Goal: Navigation & Orientation: Understand site structure

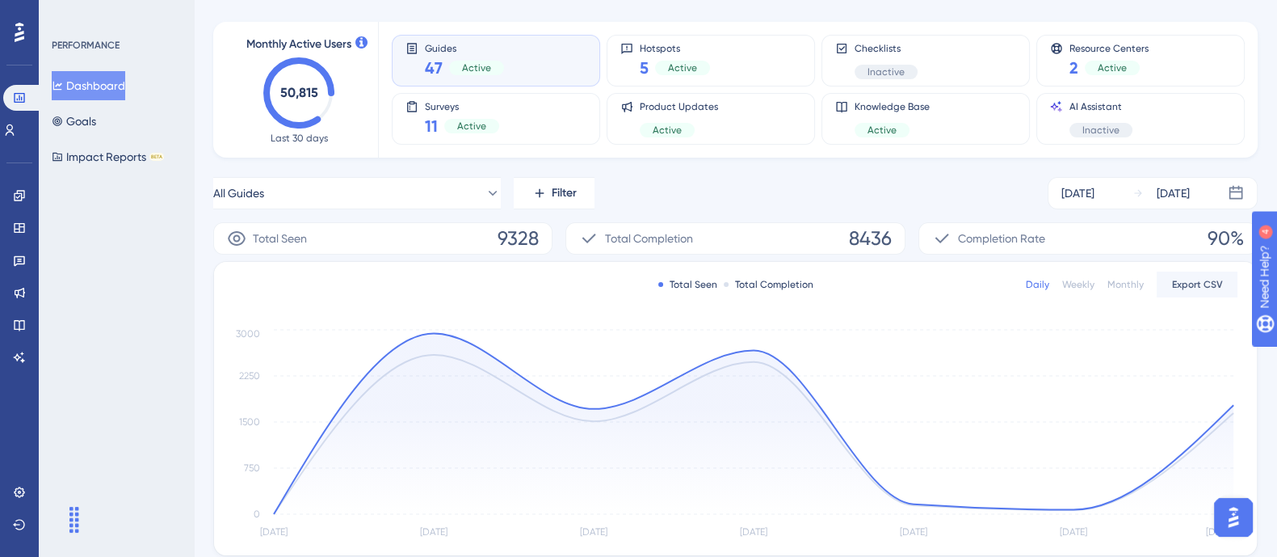
scroll to position [100, 0]
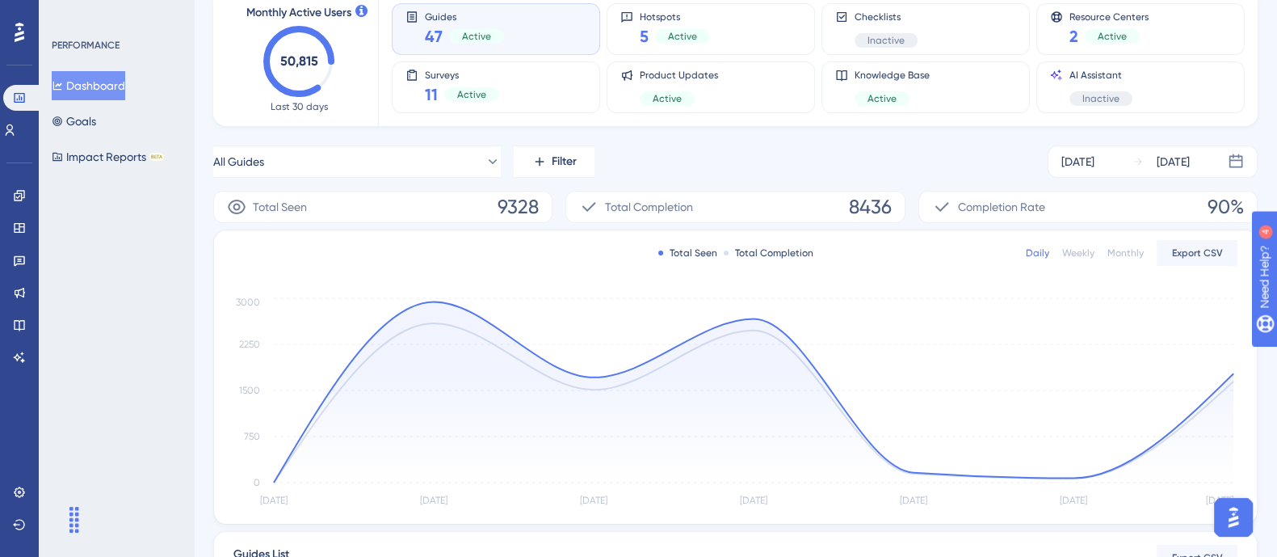
click at [144, 305] on div "PERFORMANCE Dashboard Goals Impact Reports BETA" at bounding box center [116, 278] width 155 height 557
click at [17, 299] on link at bounding box center [19, 293] width 13 height 26
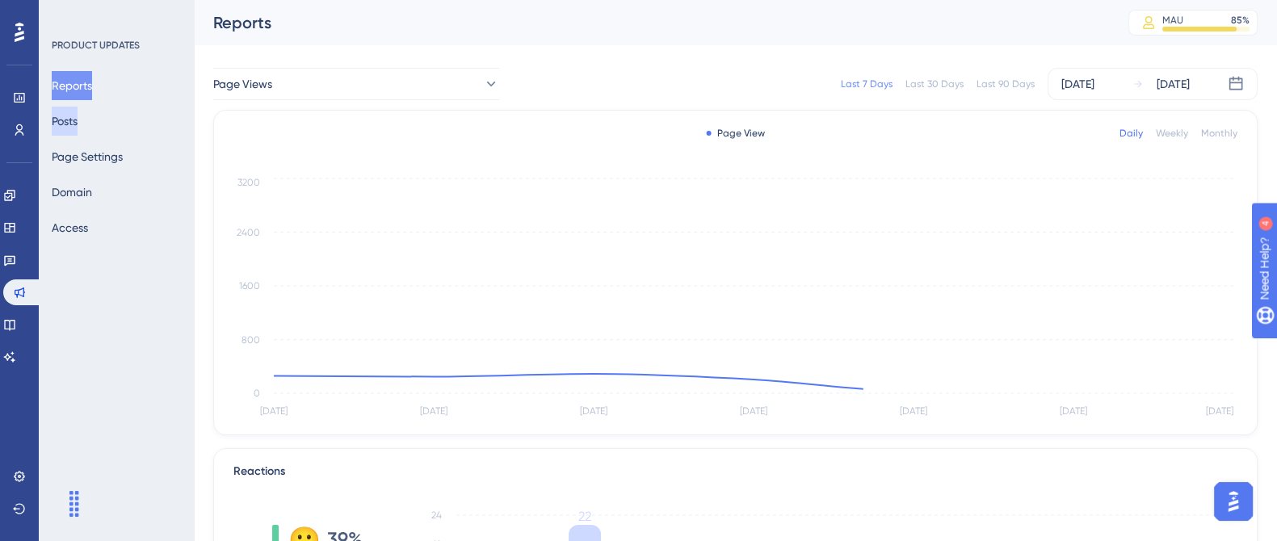
click at [78, 125] on button "Posts" at bounding box center [65, 121] width 26 height 29
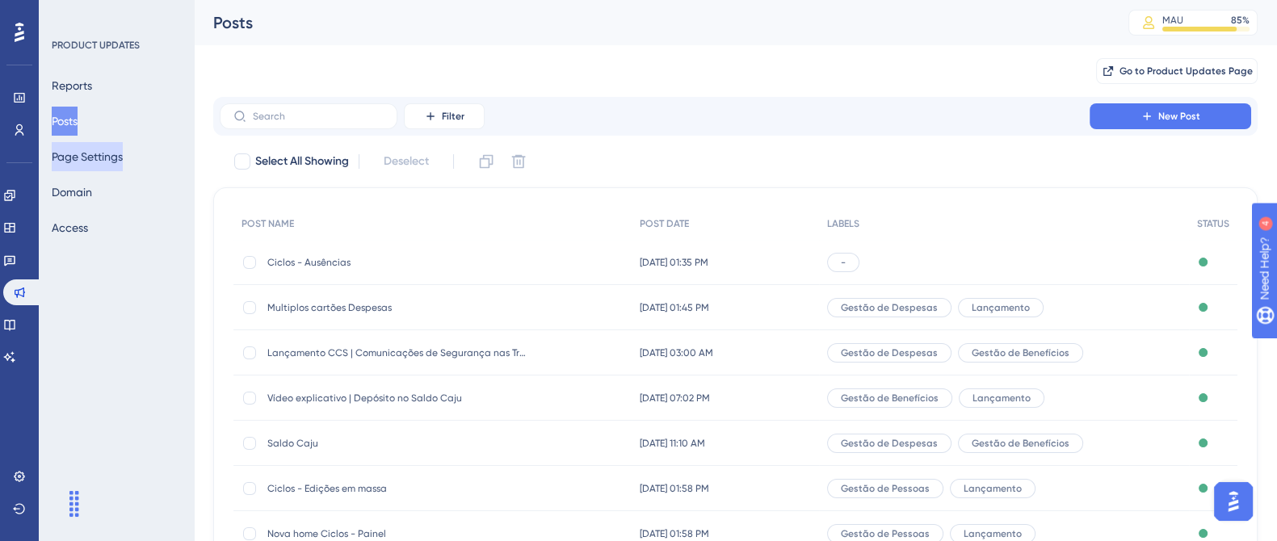
click at [82, 159] on button "Page Settings" at bounding box center [87, 156] width 71 height 29
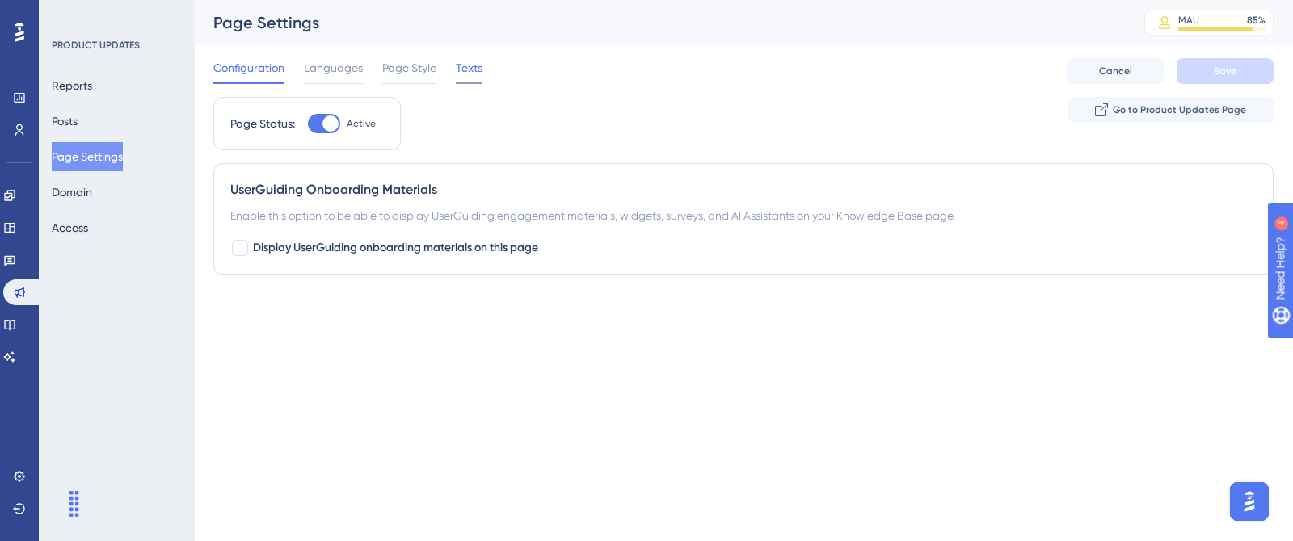
click at [469, 65] on span "Texts" at bounding box center [469, 67] width 27 height 19
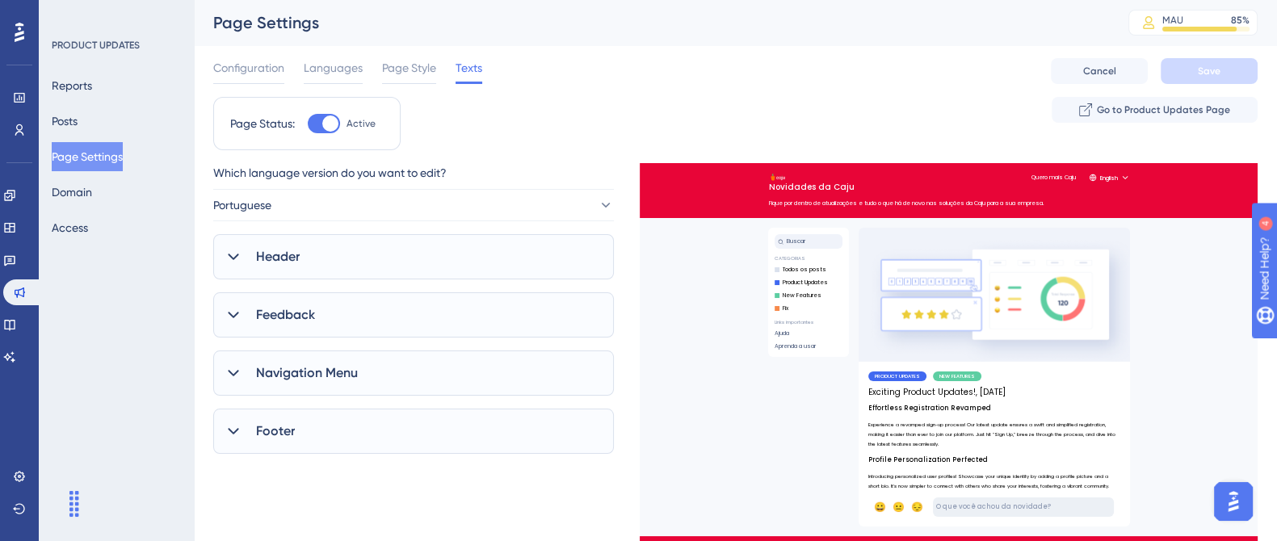
click at [238, 373] on icon at bounding box center [233, 373] width 16 height 16
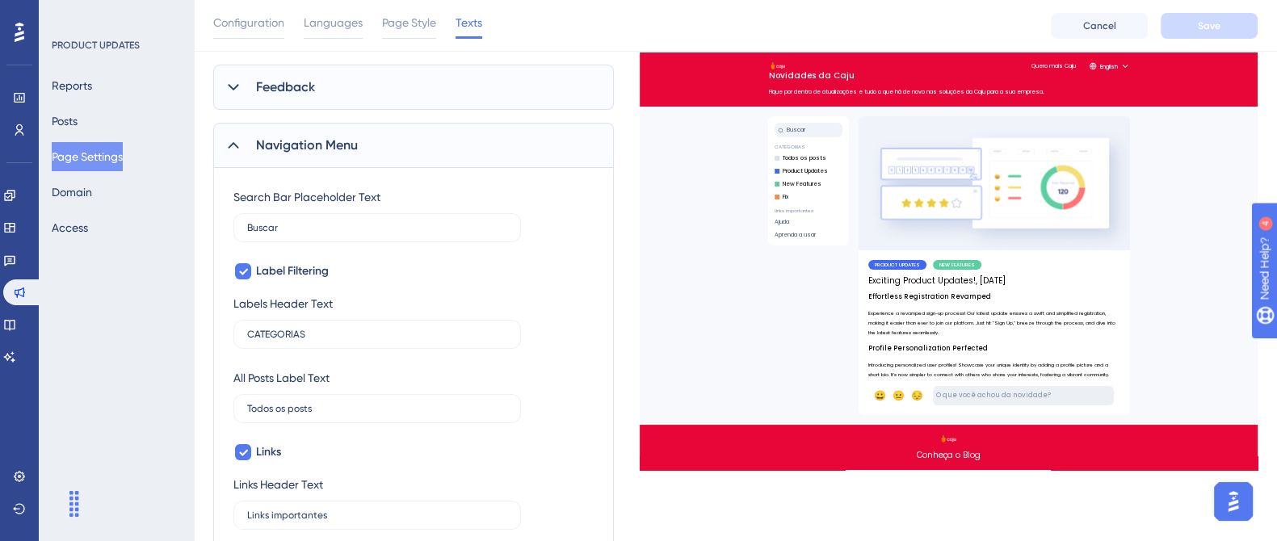
scroll to position [207, 0]
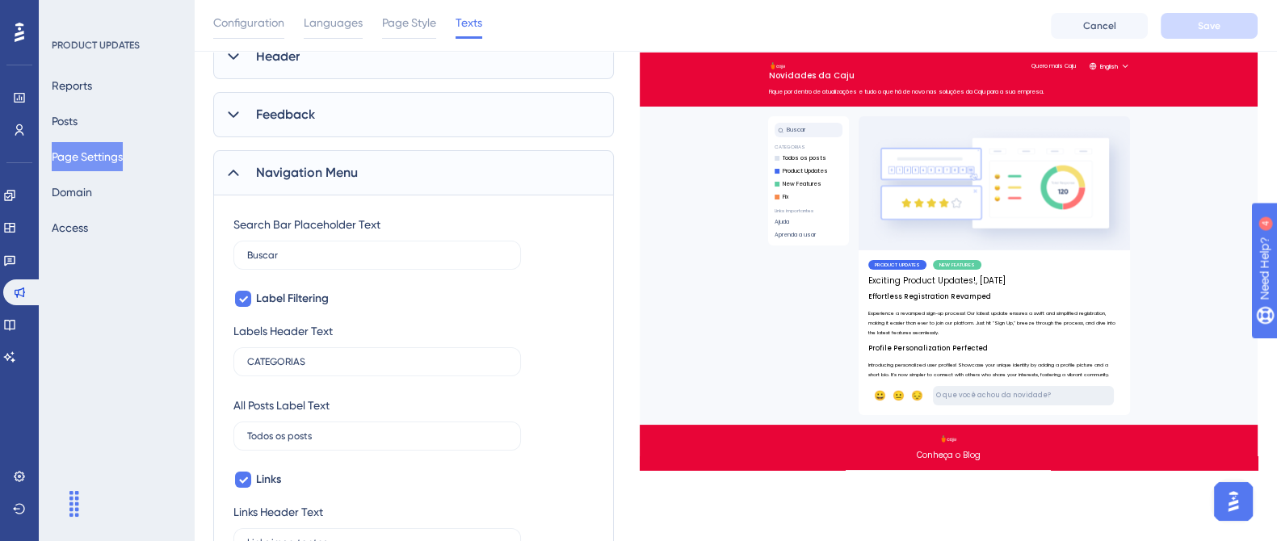
click at [239, 165] on icon at bounding box center [233, 173] width 16 height 16
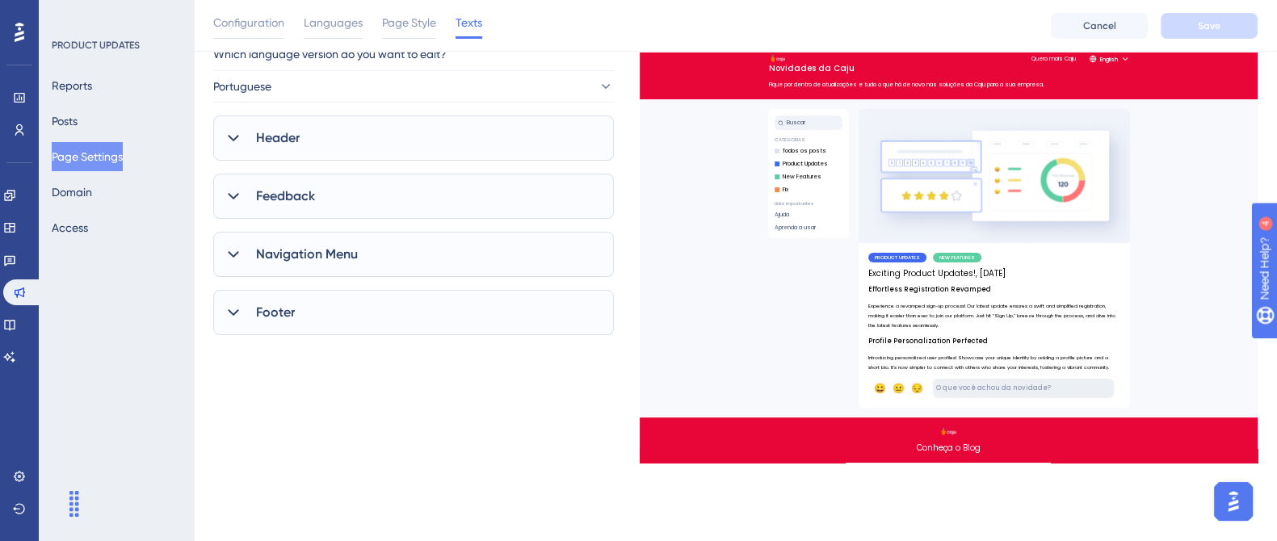
scroll to position [106, 0]
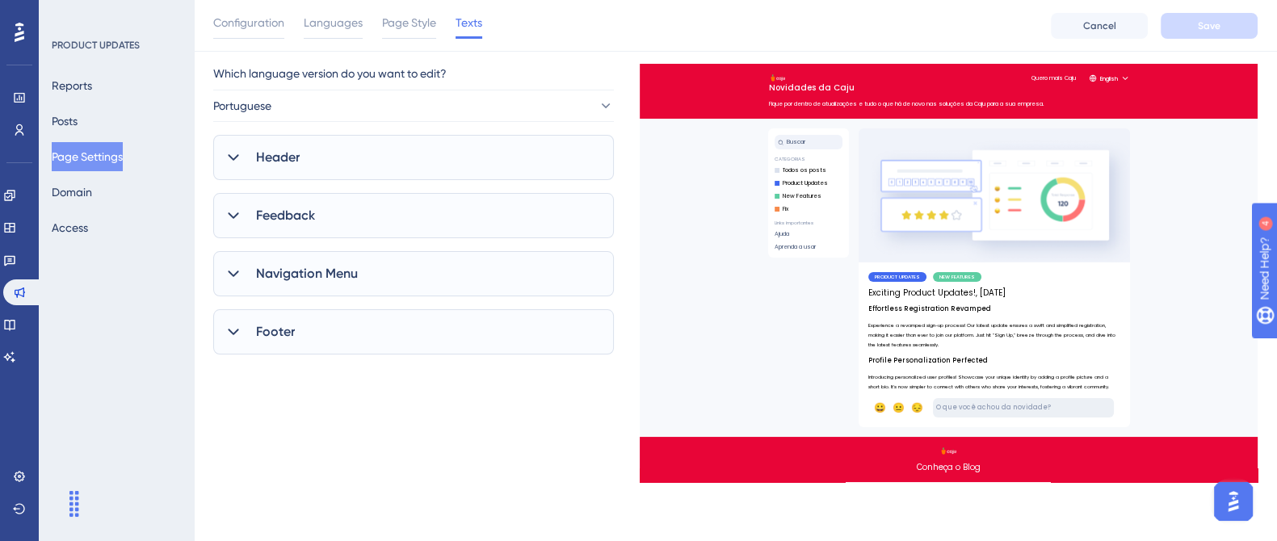
click at [234, 149] on icon at bounding box center [233, 157] width 16 height 16
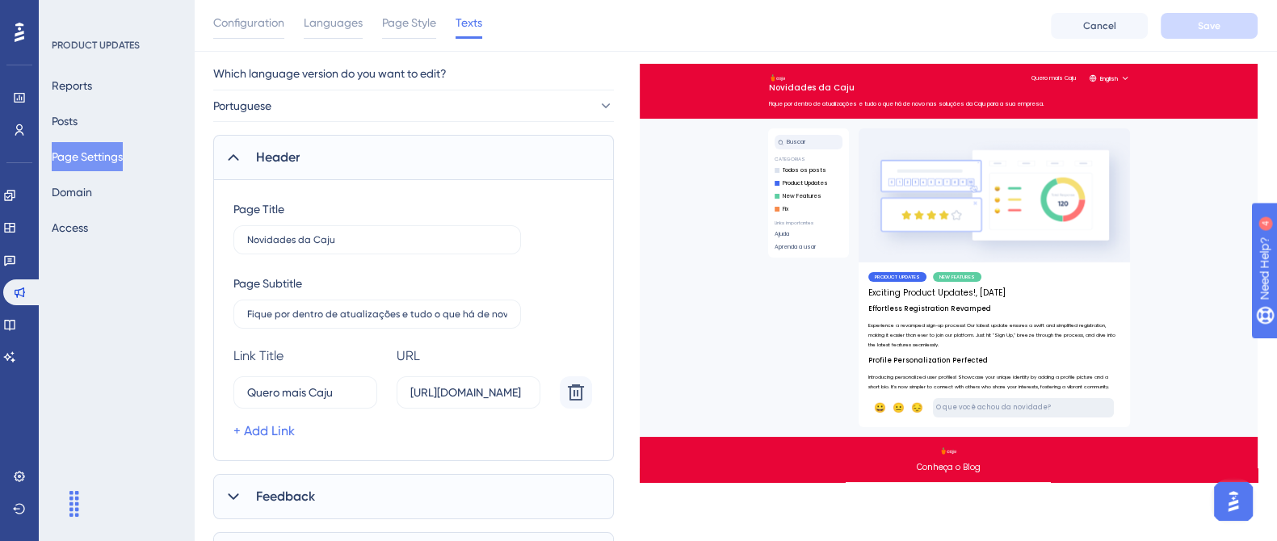
click at [234, 149] on icon at bounding box center [233, 157] width 16 height 16
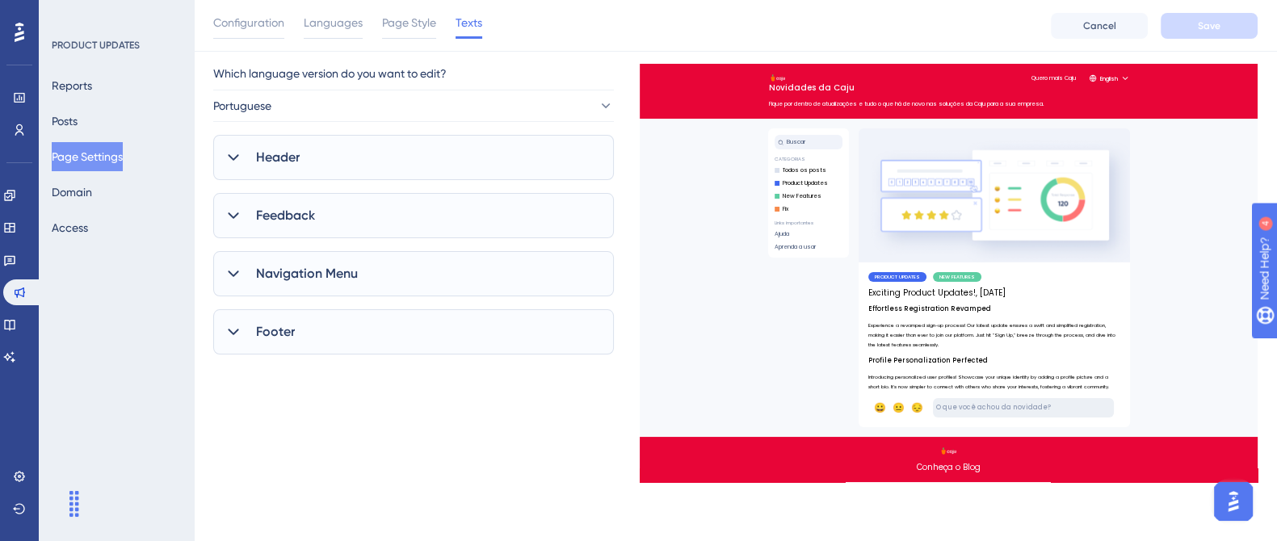
click at [230, 280] on icon at bounding box center [233, 274] width 16 height 16
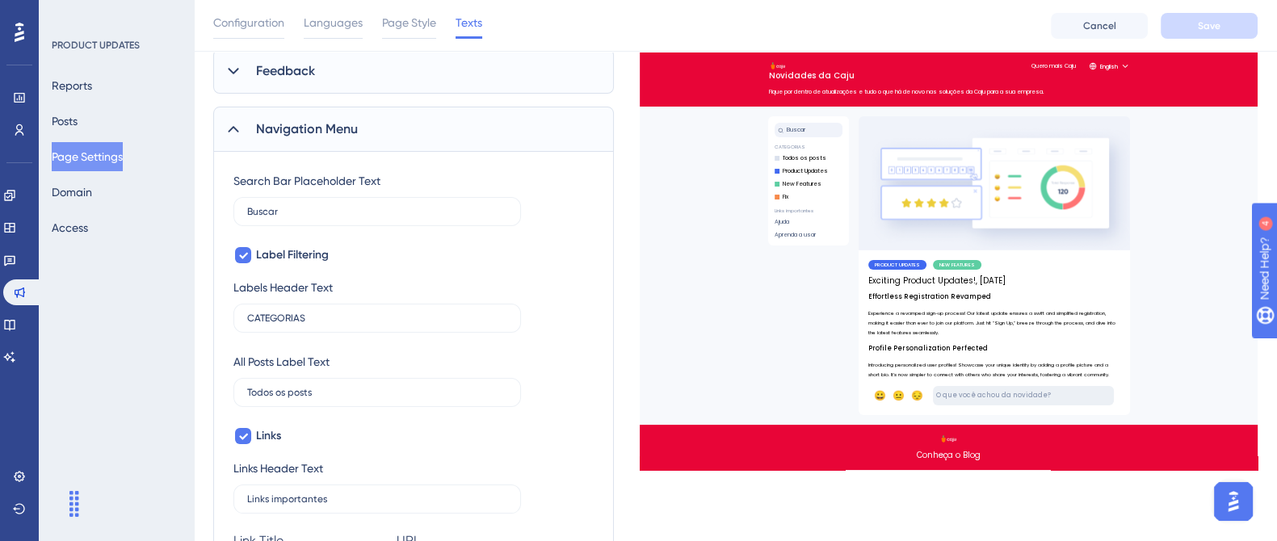
scroll to position [207, 0]
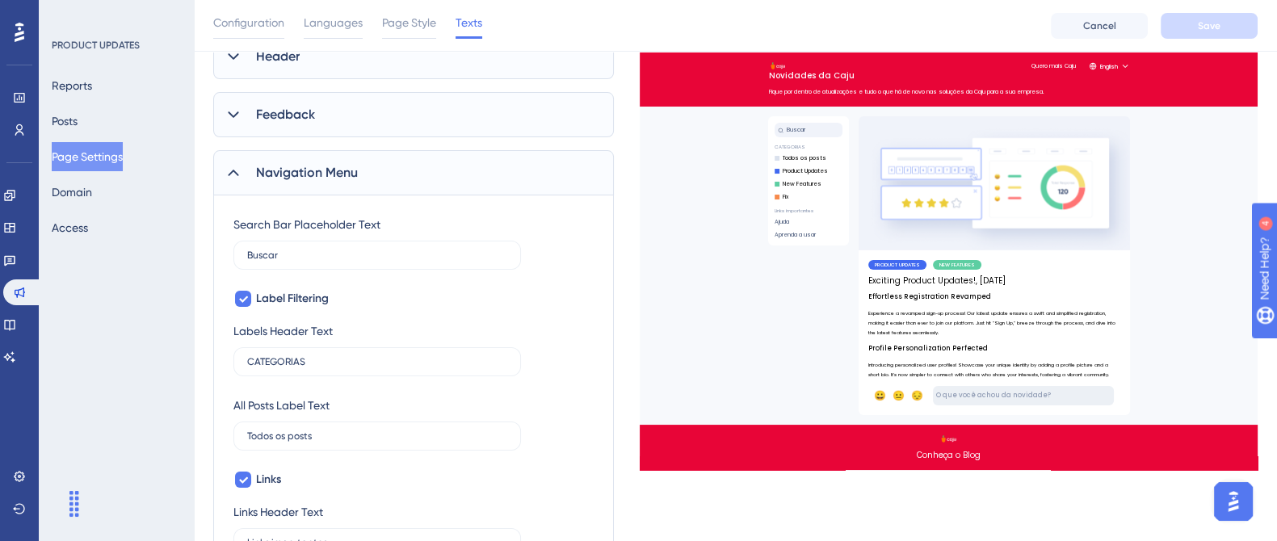
click at [233, 179] on div at bounding box center [233, 172] width 19 height 19
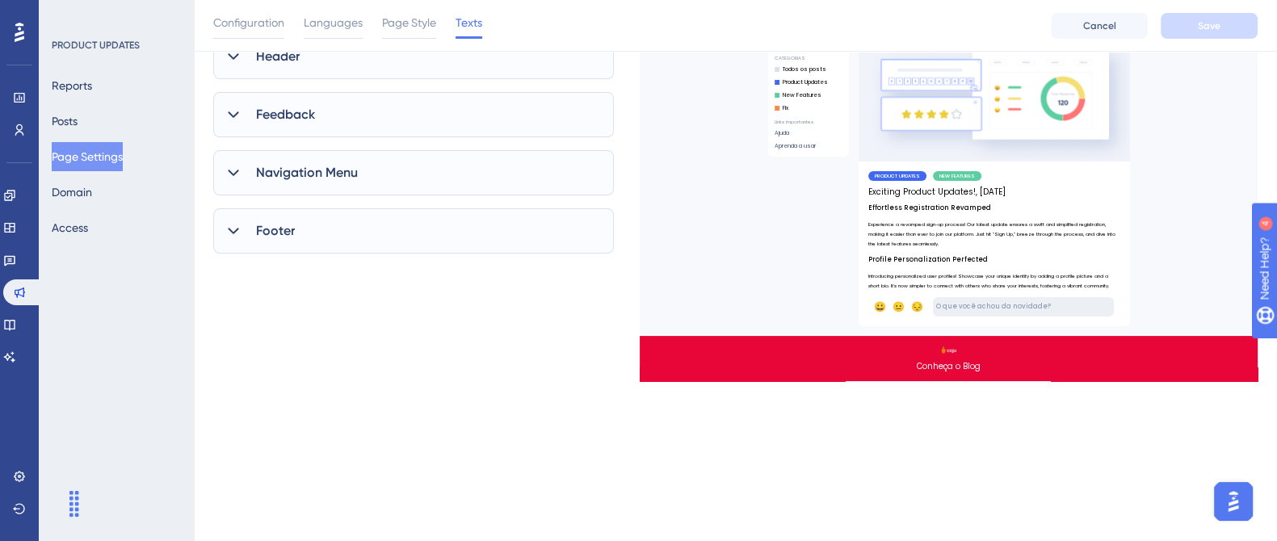
click at [228, 221] on div at bounding box center [233, 230] width 19 height 19
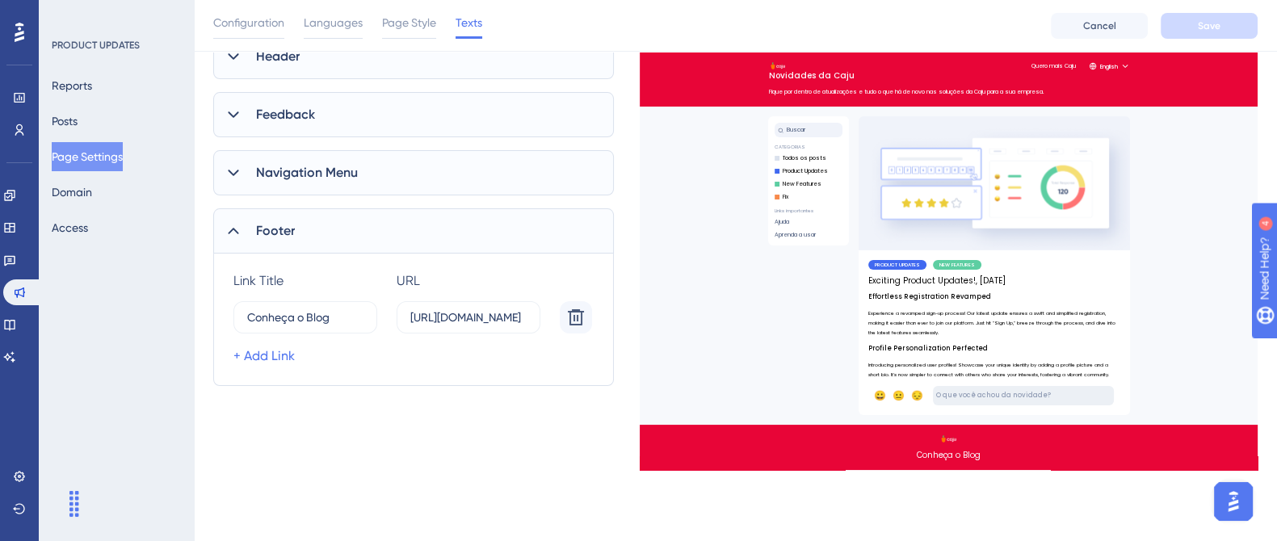
click at [228, 221] on div at bounding box center [233, 230] width 19 height 19
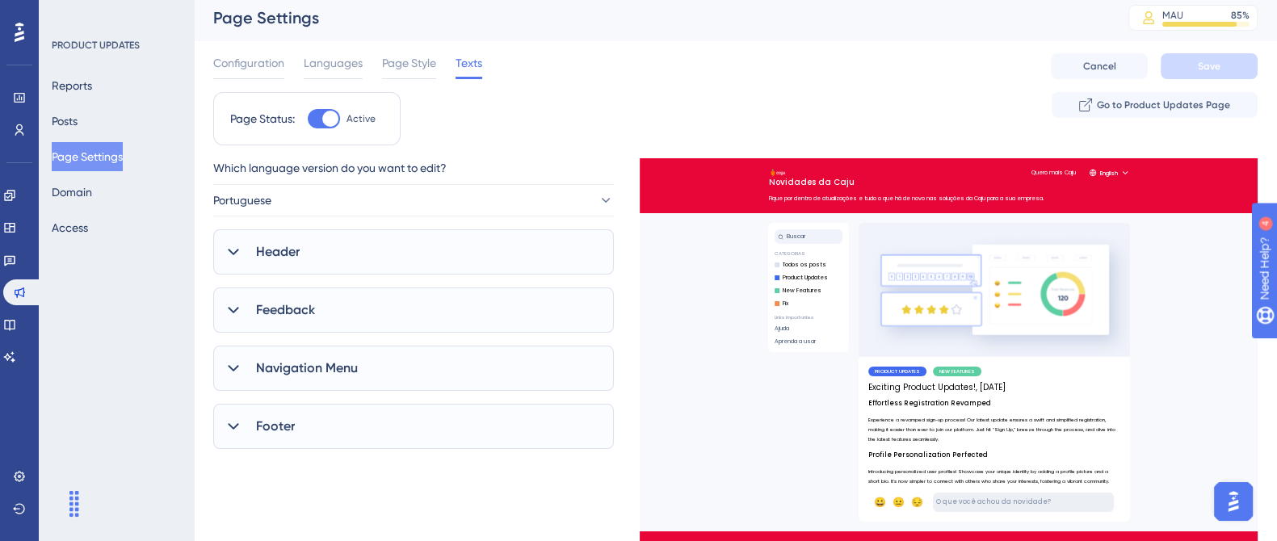
scroll to position [0, 0]
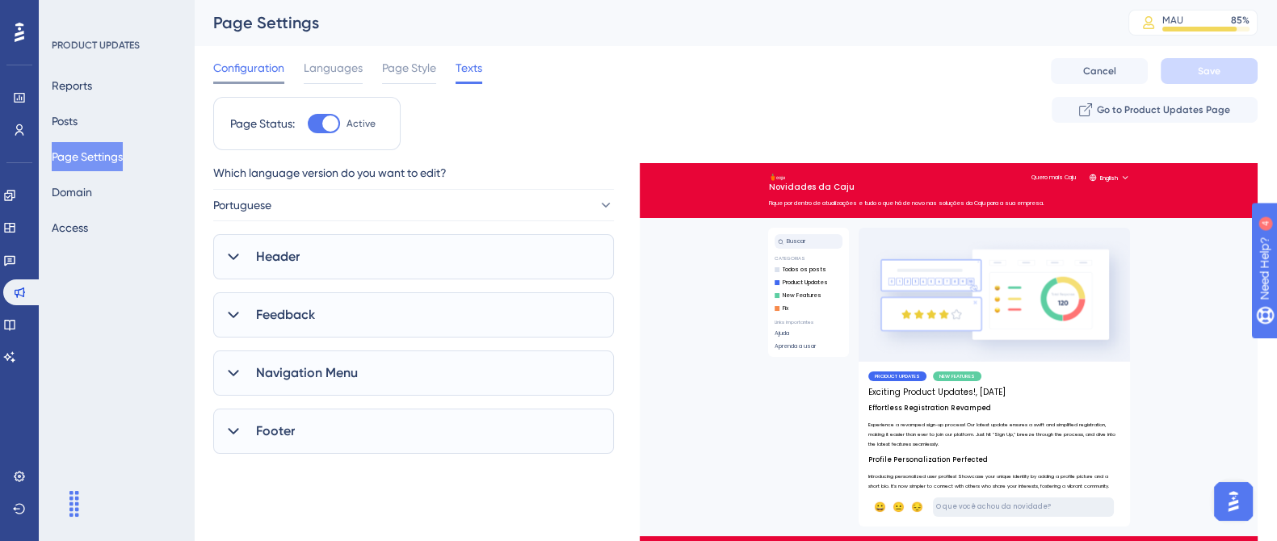
click at [263, 75] on span "Configuration" at bounding box center [248, 67] width 71 height 19
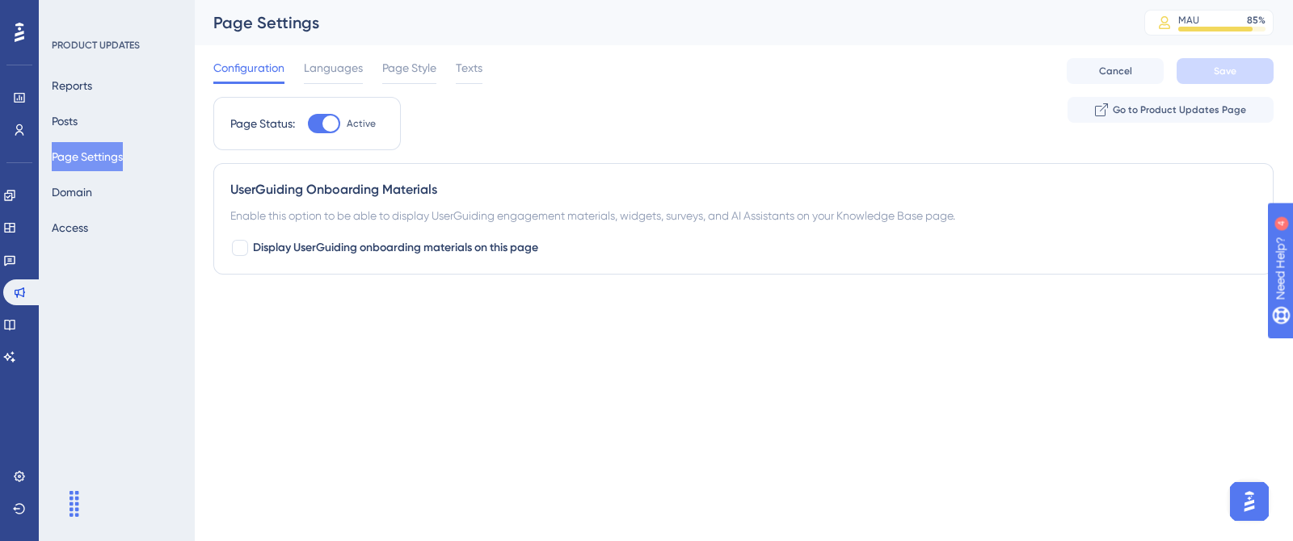
click at [325, 331] on div "Performance Users Engagement Widgets Feedback Product Updates Knowledge Base AI…" at bounding box center [646, 169] width 1293 height 339
click at [92, 199] on button "Domain" at bounding box center [72, 192] width 40 height 29
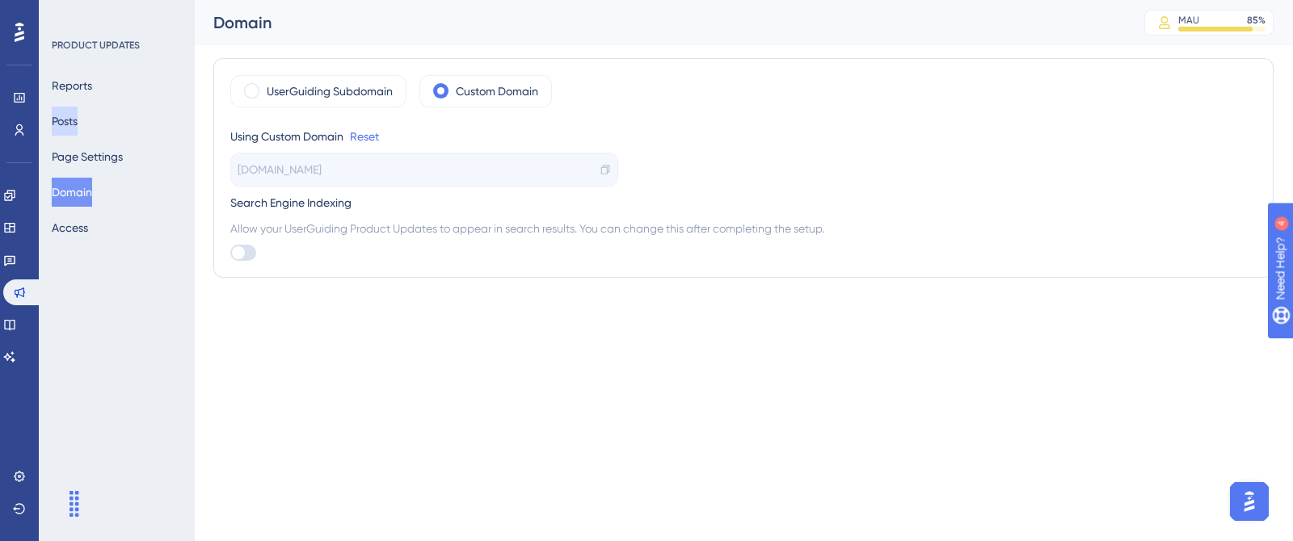
click at [75, 108] on button "Posts" at bounding box center [65, 121] width 26 height 29
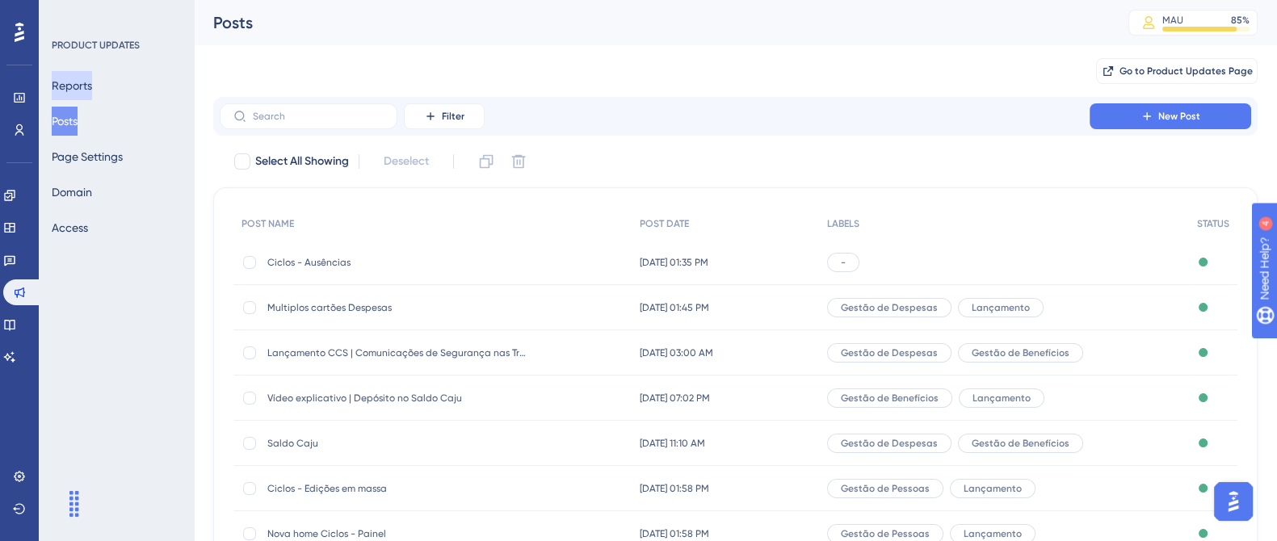
click at [88, 83] on button "Reports" at bounding box center [72, 85] width 40 height 29
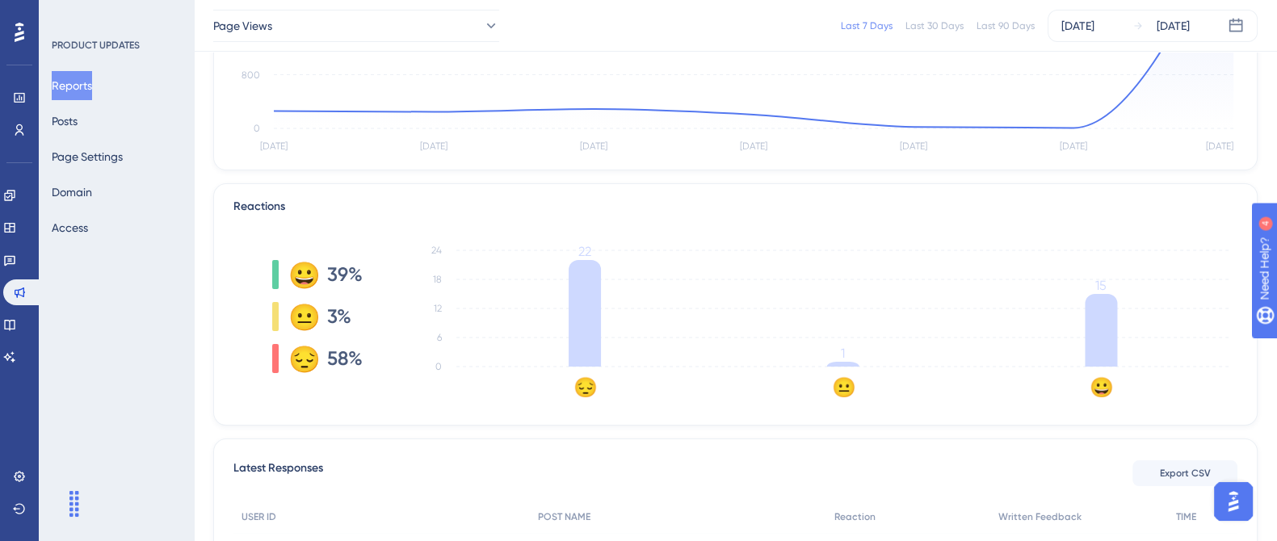
scroll to position [236, 0]
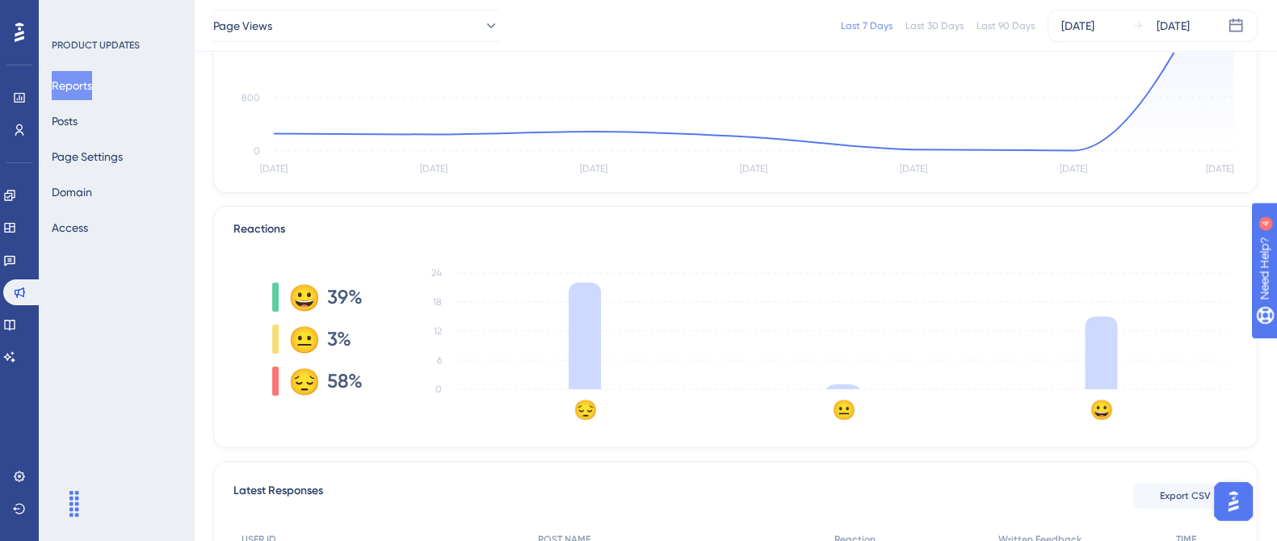
click at [163, 355] on div "PRODUCT UPDATES Reports Posts Page Settings Domain Access" at bounding box center [116, 270] width 155 height 541
